Goal: Information Seeking & Learning: Understand process/instructions

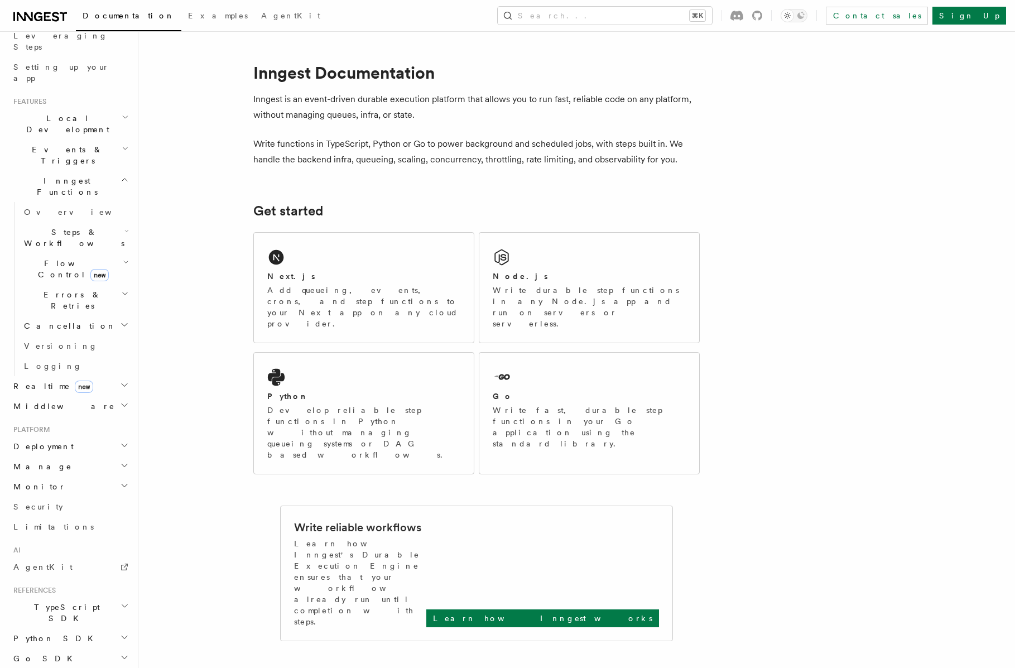
scroll to position [196, 0]
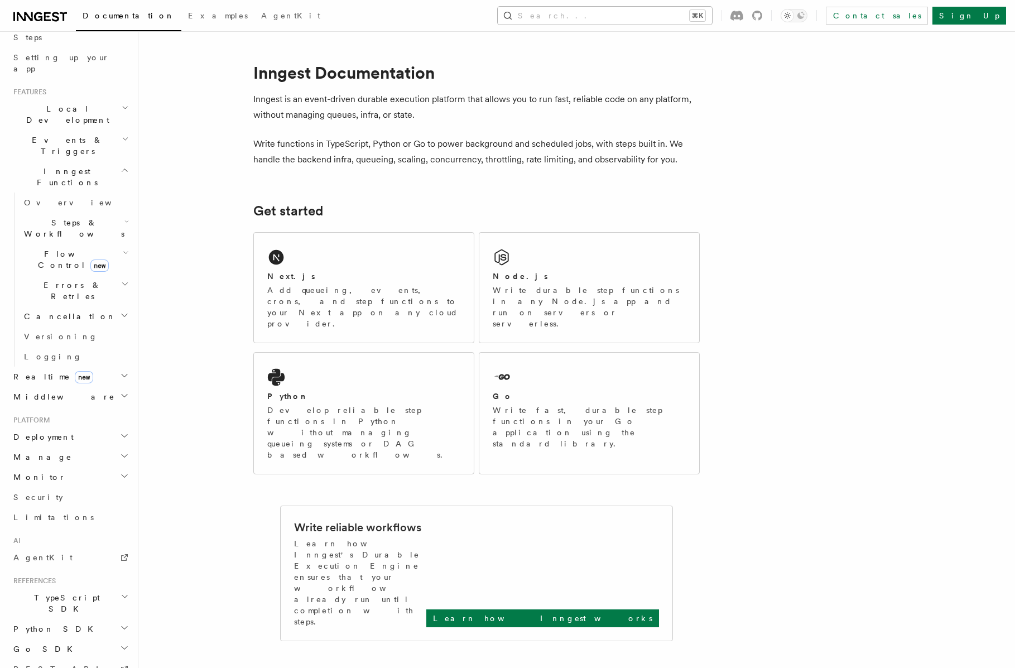
click at [636, 8] on button "Search... ⌘K" at bounding box center [605, 16] width 214 height 18
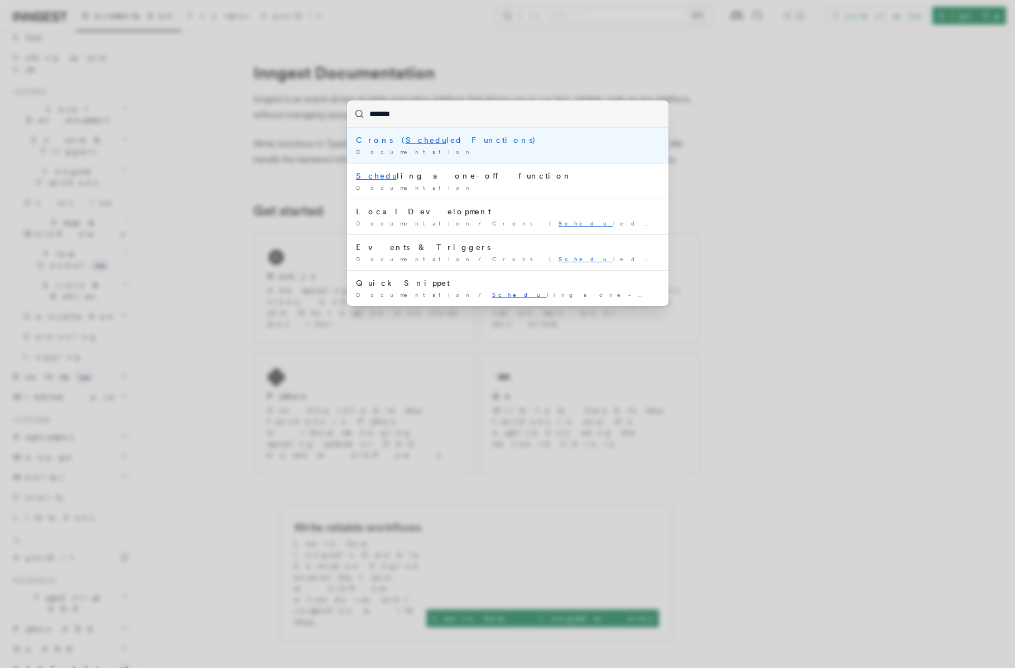
type input "********"
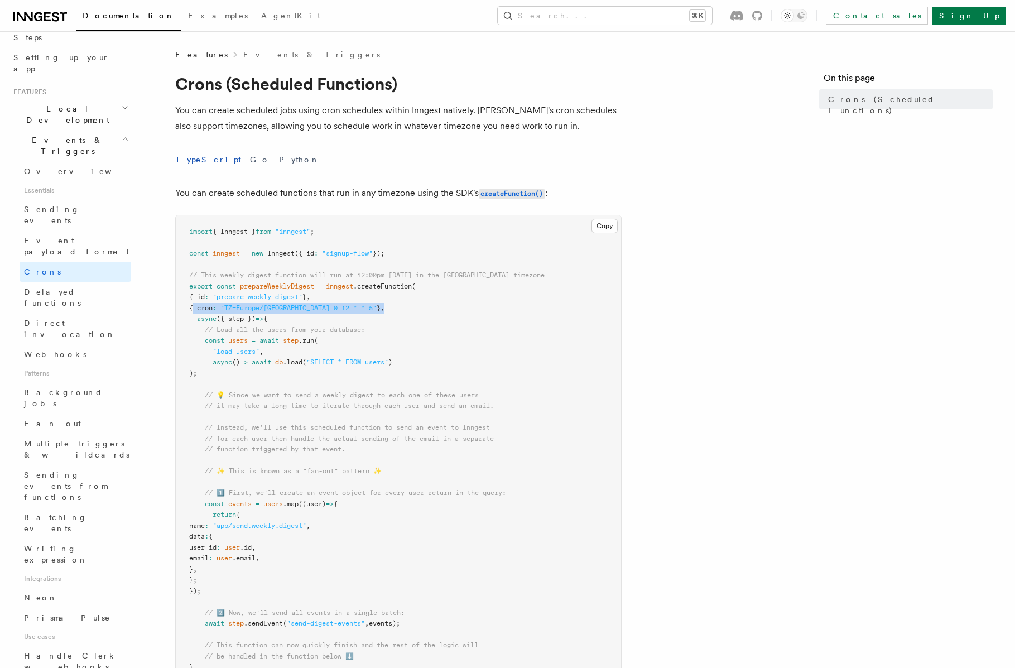
drag, startPoint x: 192, startPoint y: 310, endPoint x: 484, endPoint y: 309, distance: 292.4
click at [484, 309] on pre "import { Inngest } from "inngest" ; const inngest = new Inngest ({ id : "signup…" at bounding box center [398, 558] width 445 height 686
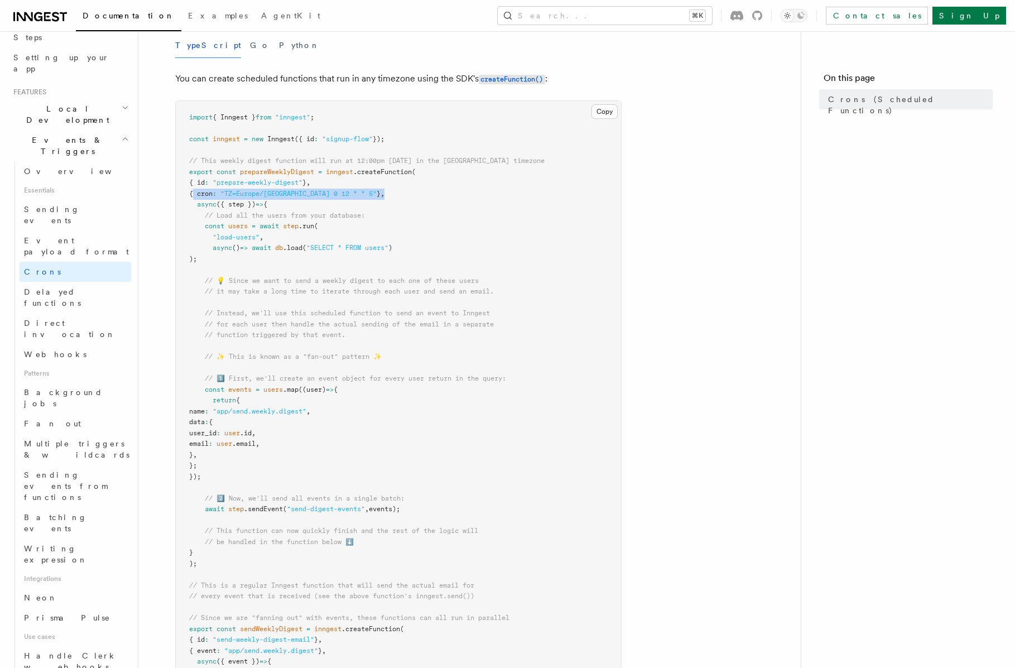
scroll to position [115, 0]
click at [79, 287] on span "Delayed functions" at bounding box center [52, 297] width 57 height 20
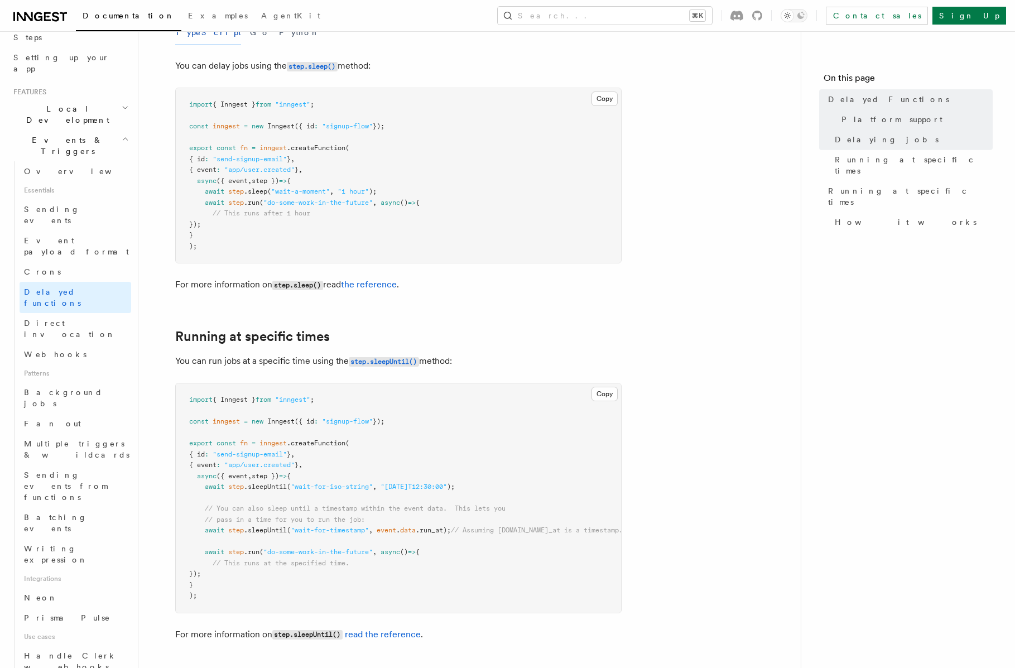
scroll to position [566, 0]
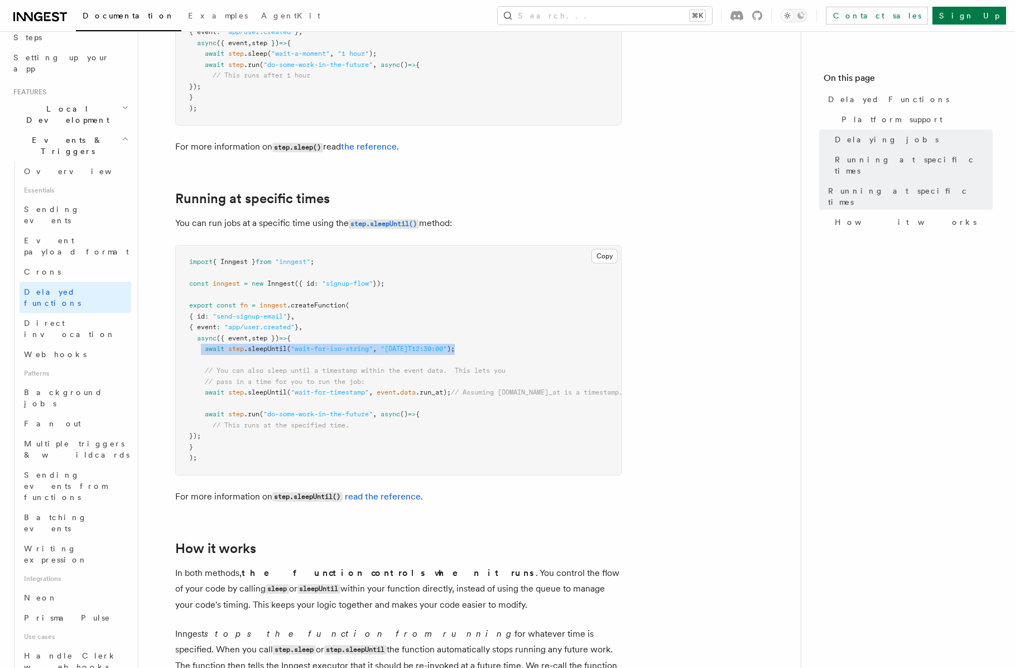
drag, startPoint x: 202, startPoint y: 334, endPoint x: 529, endPoint y: 334, distance: 327.0
click at [529, 334] on pre "import { Inngest } from "inngest" ; const inngest = new Inngest ({ id : "signup…" at bounding box center [398, 360] width 445 height 229
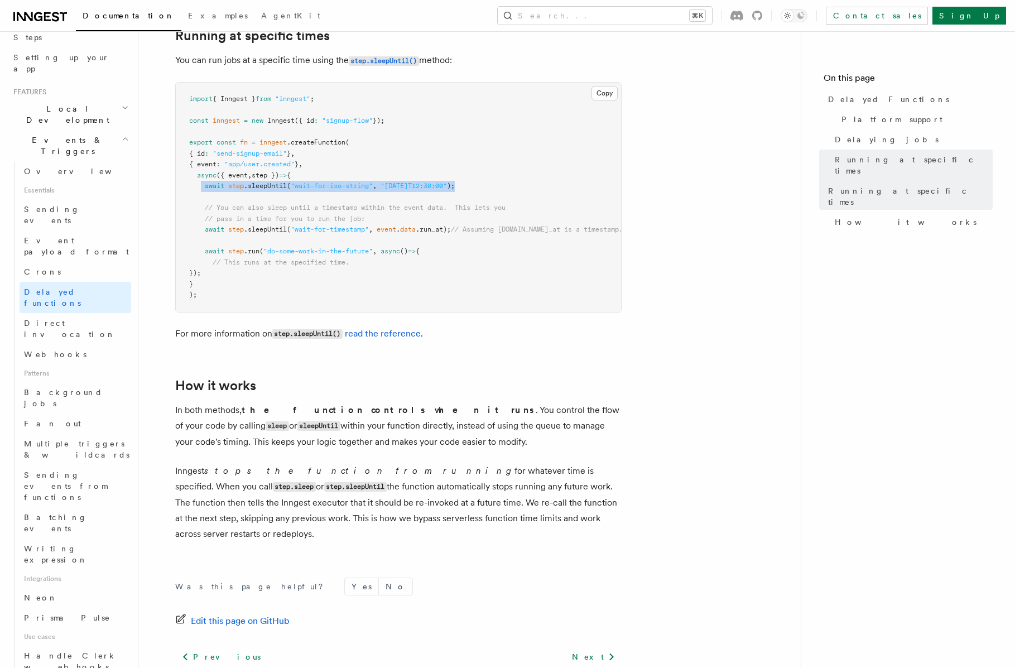
scroll to position [729, 0]
click at [265, 182] on span ".sleepUntil" at bounding box center [265, 186] width 43 height 8
click at [264, 183] on pre "import { Inngest } from "inngest" ; const inngest = new Inngest ({ id : "signup…" at bounding box center [398, 197] width 445 height 229
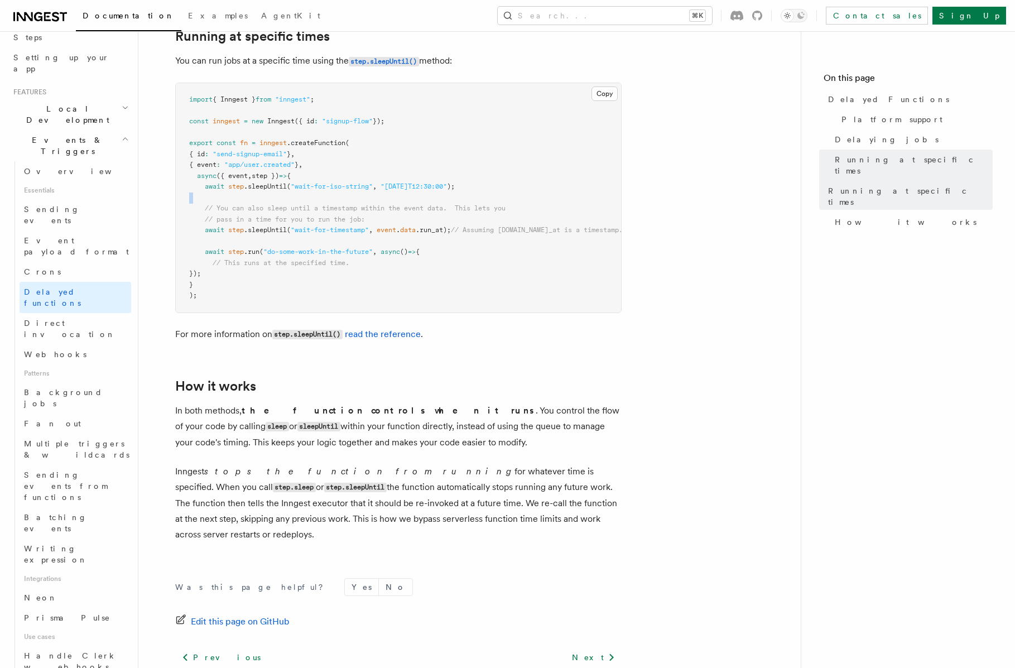
click at [264, 183] on pre "import { Inngest } from "inngest" ; const inngest = new Inngest ({ id : "signup…" at bounding box center [398, 197] width 445 height 229
click at [276, 181] on pre "import { Inngest } from "inngest" ; const inngest = new Inngest ({ id : "signup…" at bounding box center [398, 197] width 445 height 229
click at [299, 182] on span ""wait-for-iso-string"" at bounding box center [332, 186] width 82 height 8
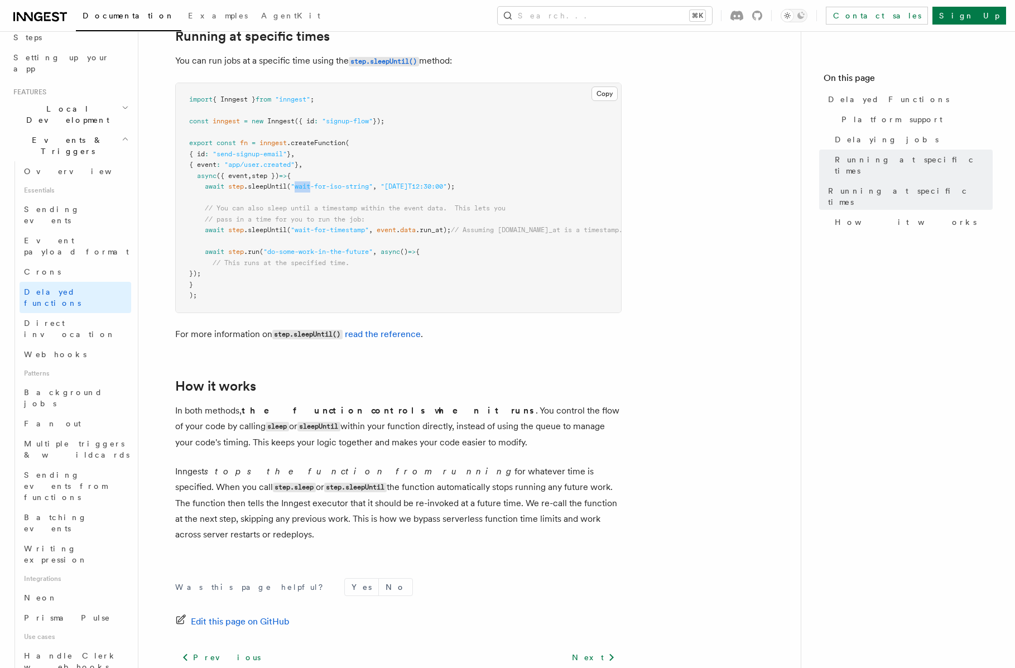
click at [299, 182] on span ""wait-for-iso-string"" at bounding box center [332, 186] width 82 height 8
click at [288, 220] on pre "import { Inngest } from "inngest" ; const inngest = new Inngest ({ id : "signup…" at bounding box center [398, 197] width 445 height 229
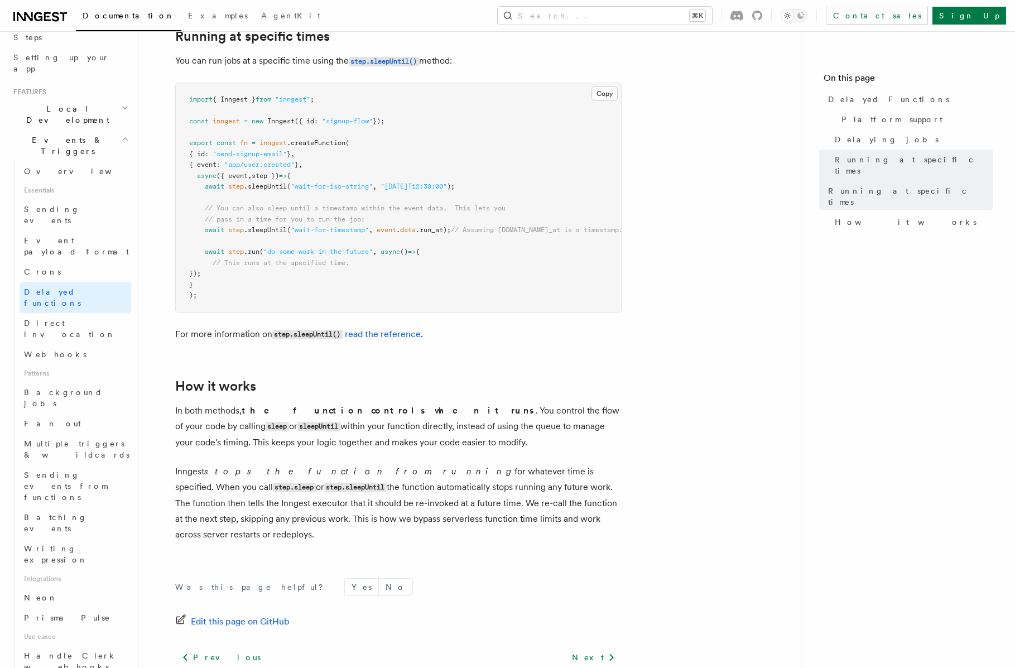
click at [288, 225] on pre "import { Inngest } from "inngest" ; const inngest = new Inngest ({ id : "signup…" at bounding box center [398, 197] width 445 height 229
click at [301, 182] on span ""wait-for-iso-string"" at bounding box center [332, 186] width 82 height 8
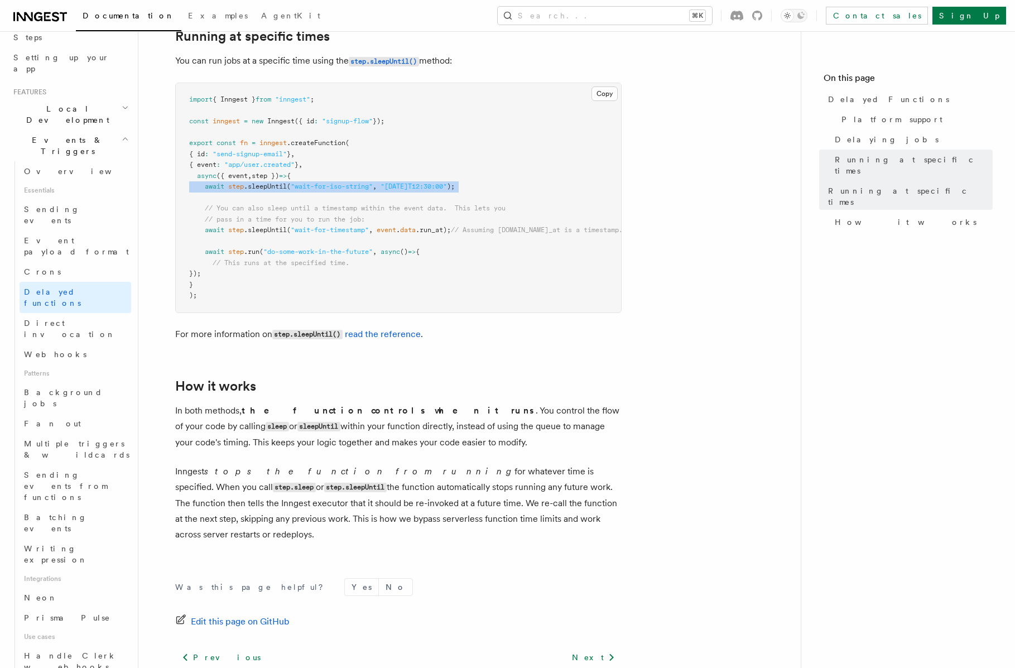
click at [301, 182] on span ""wait-for-iso-string"" at bounding box center [332, 186] width 82 height 8
click at [294, 226] on span ""wait-for-timestamp"" at bounding box center [330, 230] width 78 height 8
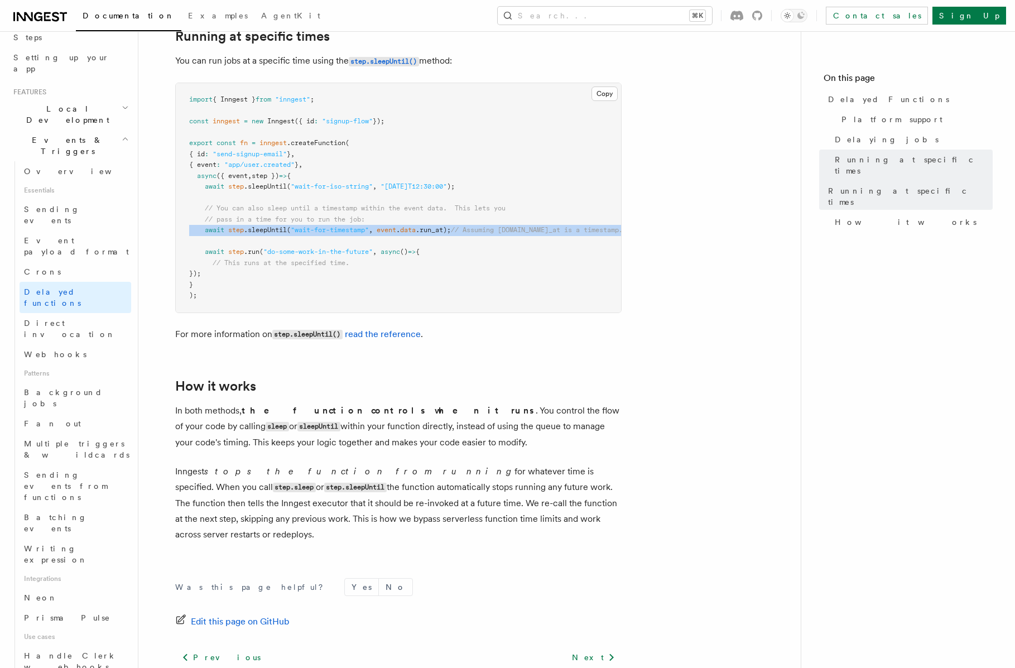
click at [294, 226] on span ""wait-for-timestamp"" at bounding box center [330, 230] width 78 height 8
click at [325, 156] on pre "import { Inngest } from "inngest" ; const inngest = new Inngest ({ id : "signup…" at bounding box center [398, 197] width 445 height 229
click at [323, 164] on pre "import { Inngest } from "inngest" ; const inngest = new Inngest ({ id : "signup…" at bounding box center [398, 197] width 445 height 229
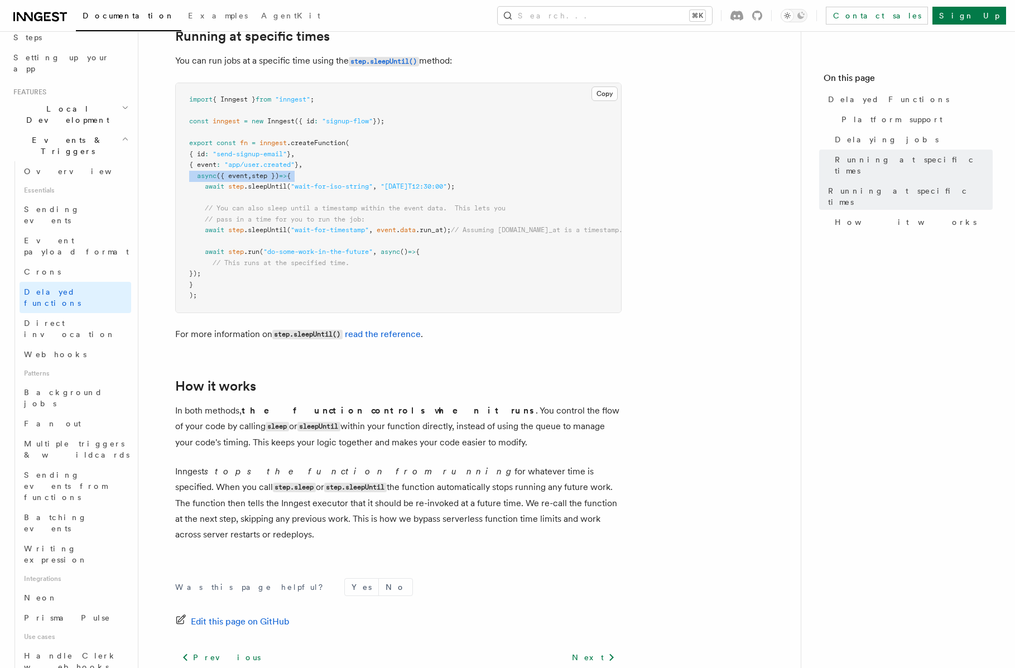
click at [322, 164] on pre "import { Inngest } from "inngest" ; const inngest = new Inngest ({ id : "signup…" at bounding box center [398, 197] width 445 height 229
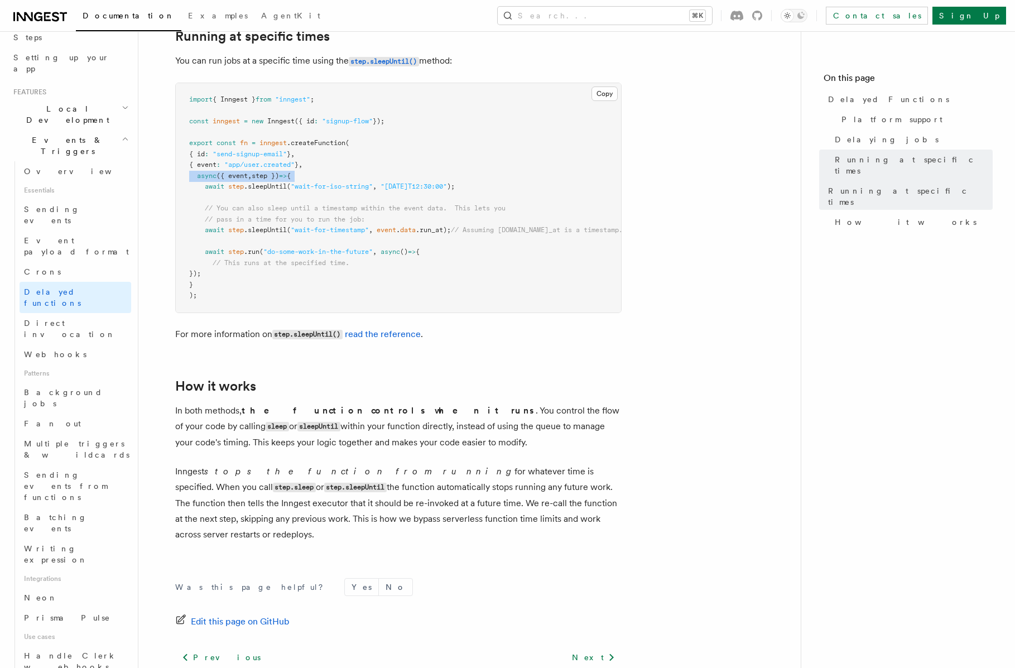
click at [322, 164] on pre "import { Inngest } from "inngest" ; const inngest = new Inngest ({ id : "signup…" at bounding box center [398, 197] width 445 height 229
click at [321, 164] on pre "import { Inngest } from "inngest" ; const inngest = new Inngest ({ id : "signup…" at bounding box center [398, 197] width 445 height 229
click at [319, 182] on span ""wait-for-iso-string"" at bounding box center [332, 186] width 82 height 8
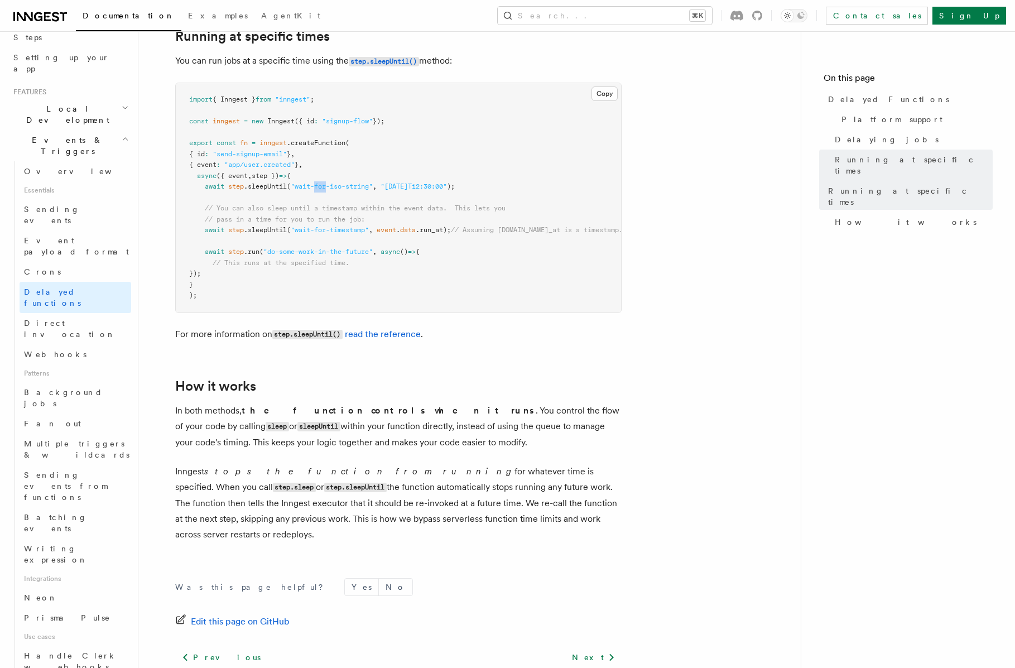
click at [319, 182] on span ""wait-for-iso-string"" at bounding box center [332, 186] width 82 height 8
click at [100, 262] on link "Crons" at bounding box center [76, 272] width 112 height 20
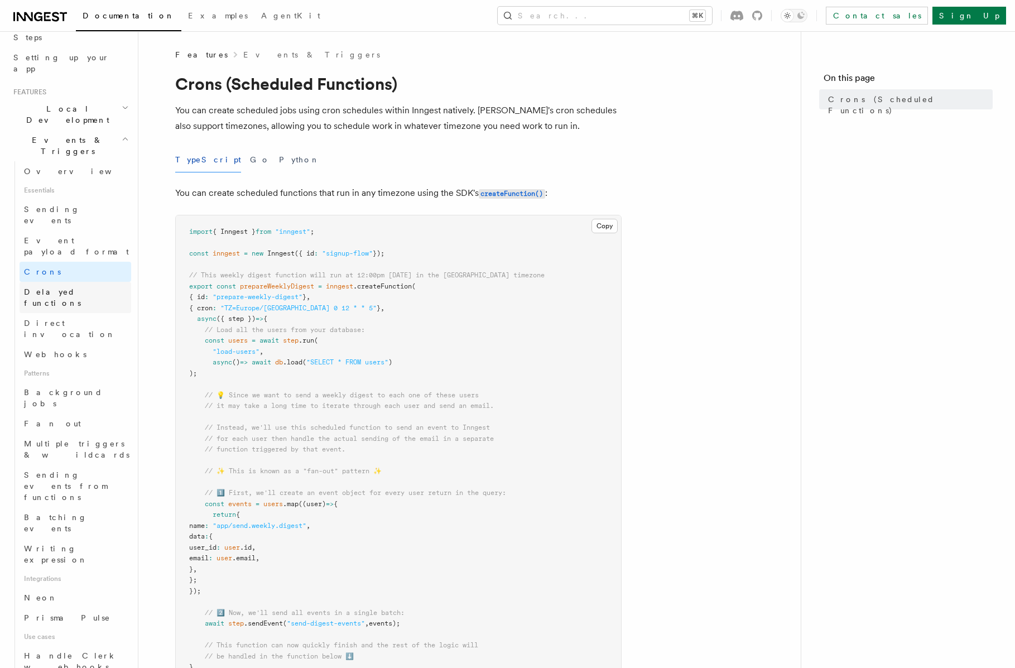
click at [102, 282] on link "Delayed functions" at bounding box center [76, 297] width 112 height 31
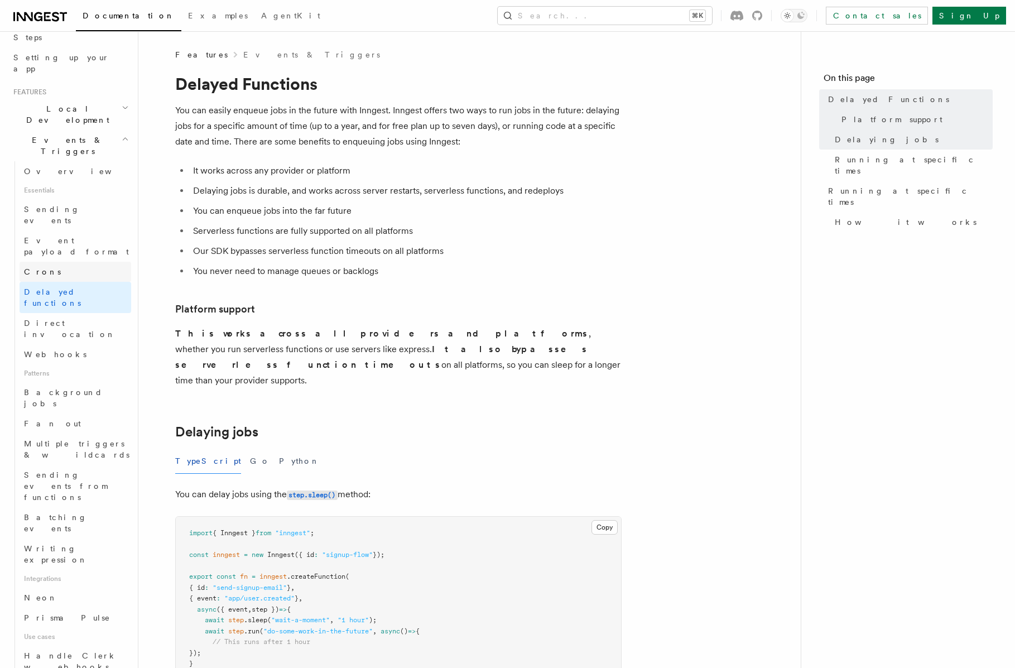
click at [109, 262] on link "Crons" at bounding box center [76, 272] width 112 height 20
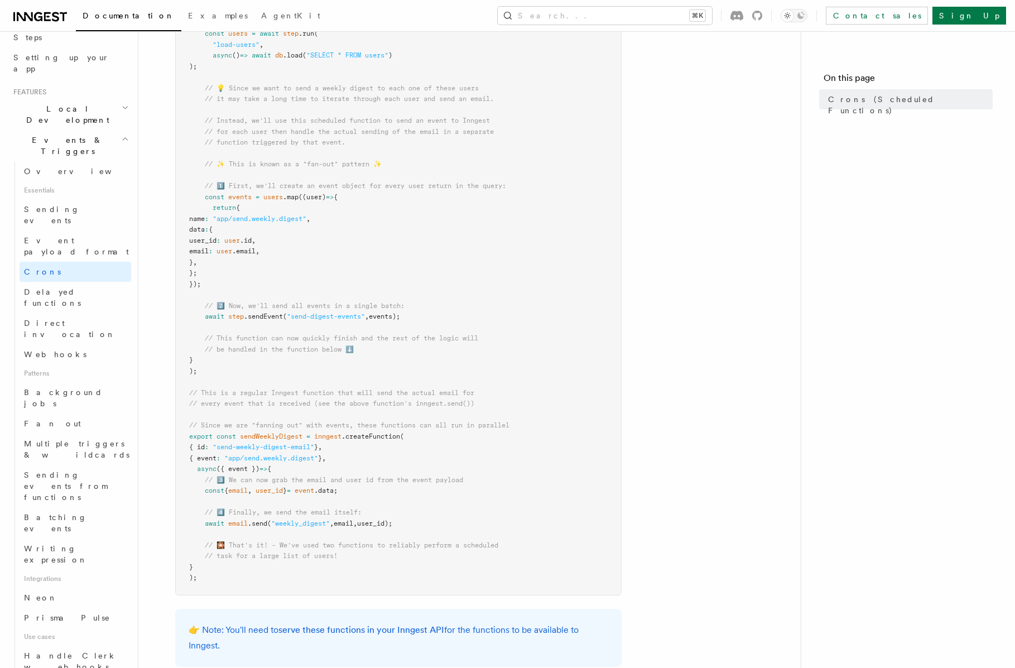
scroll to position [370, 0]
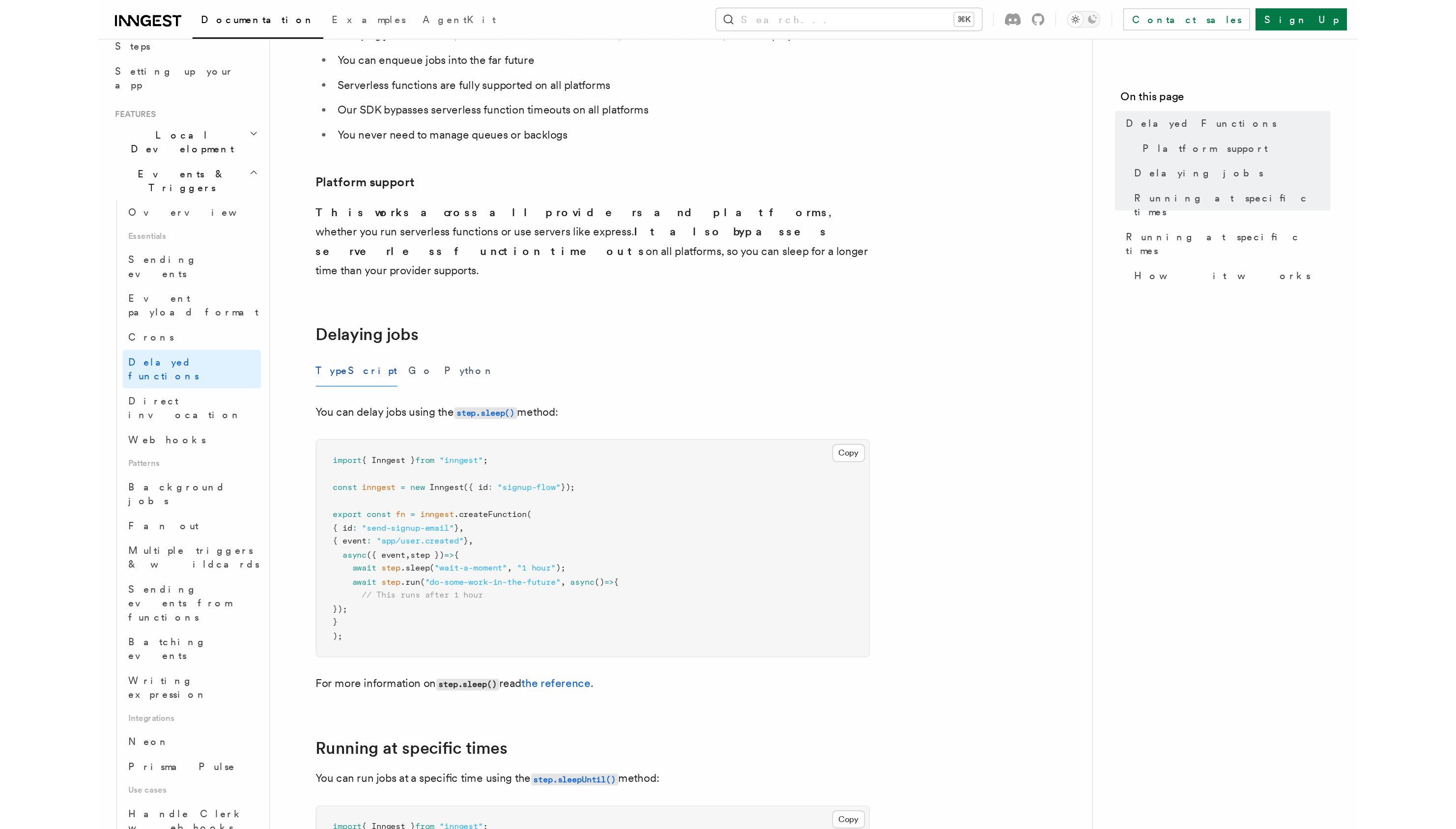
scroll to position [144, 0]
